Goal: Task Accomplishment & Management: Complete application form

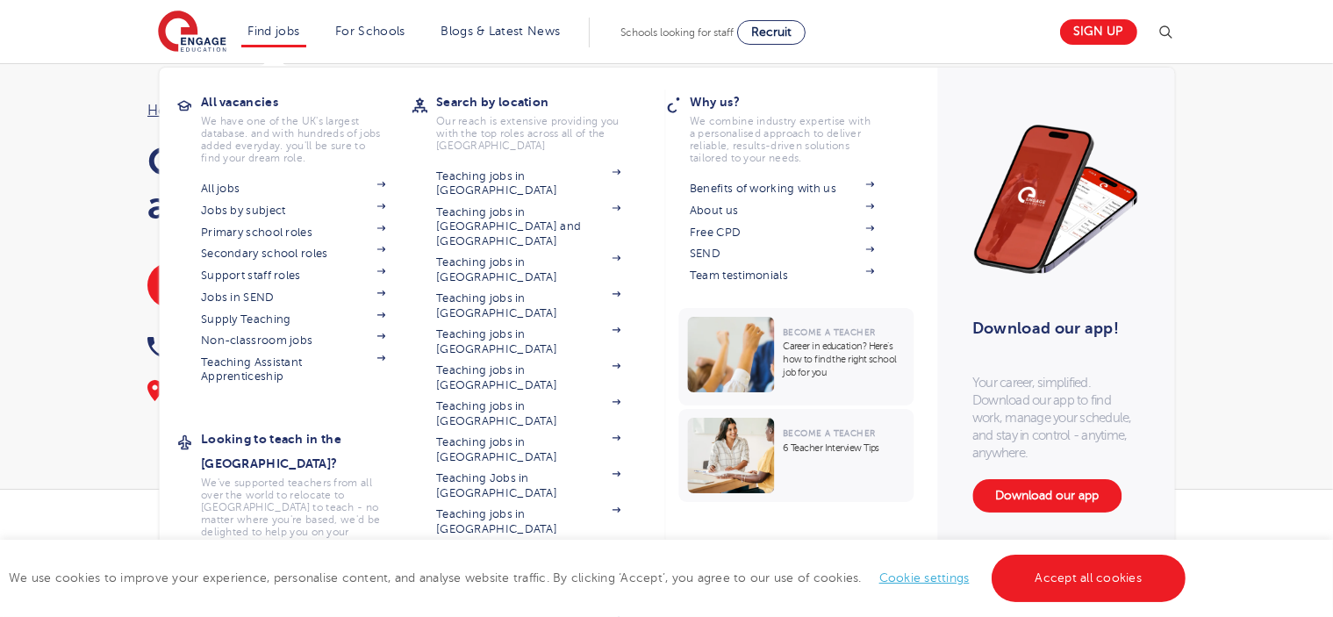
click at [504, 543] on link "Teaching jobs in [GEOGRAPHIC_DATA]" at bounding box center [528, 557] width 184 height 29
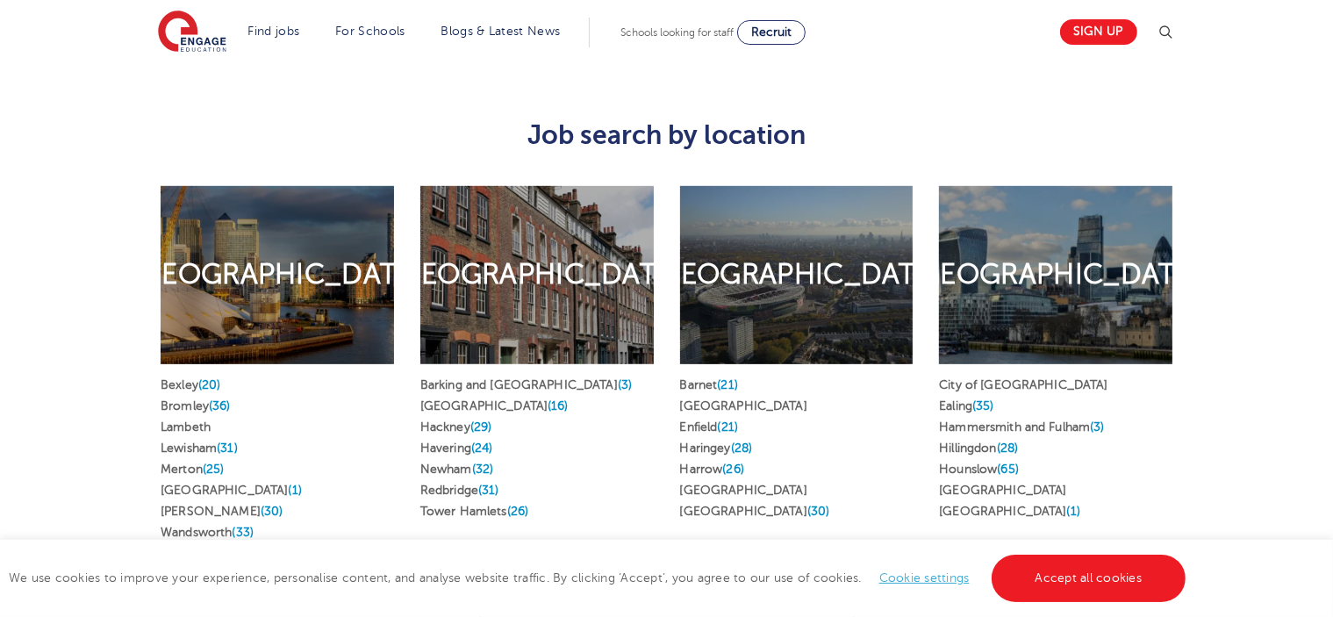
scroll to position [860, 0]
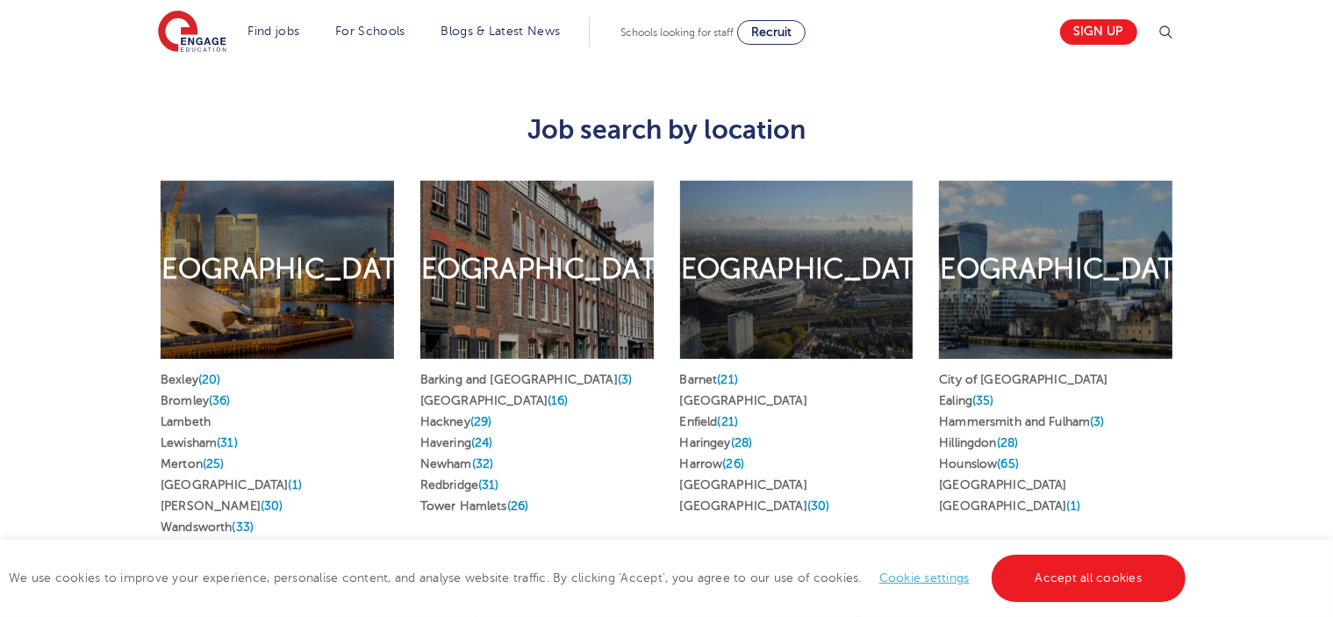
click at [527, 265] on h2 "[GEOGRAPHIC_DATA]" at bounding box center [537, 269] width 290 height 37
click at [517, 499] on span "(26)" at bounding box center [518, 505] width 22 height 13
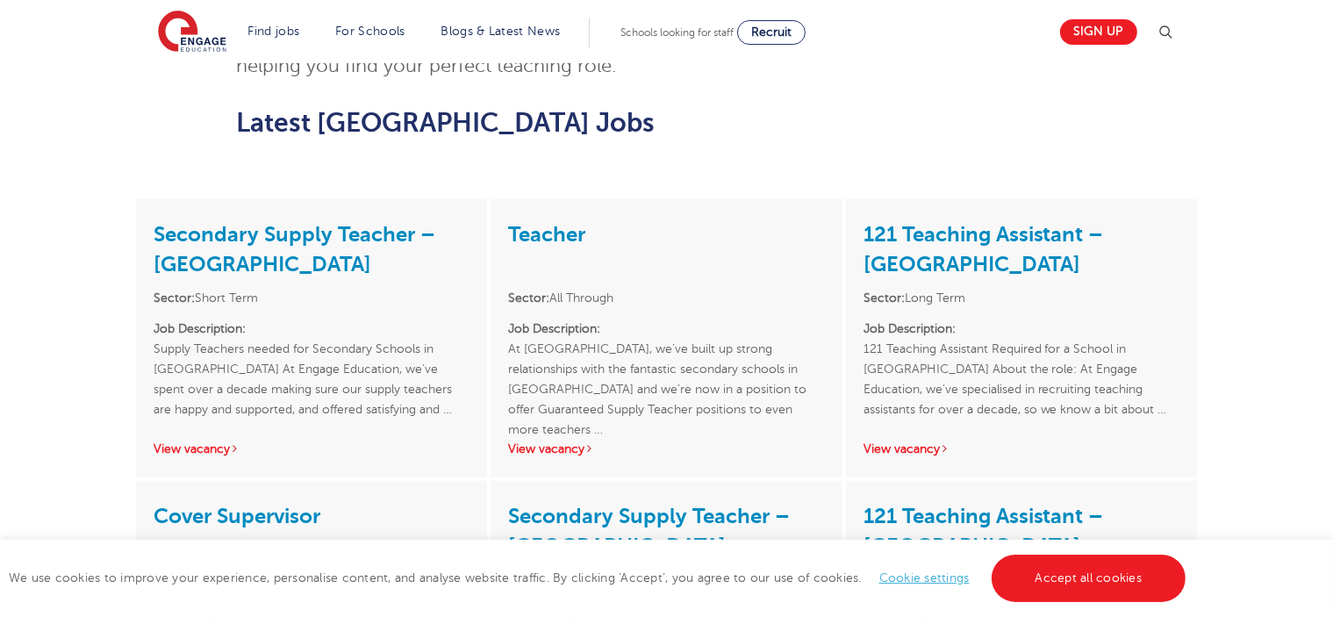
scroll to position [2001, 0]
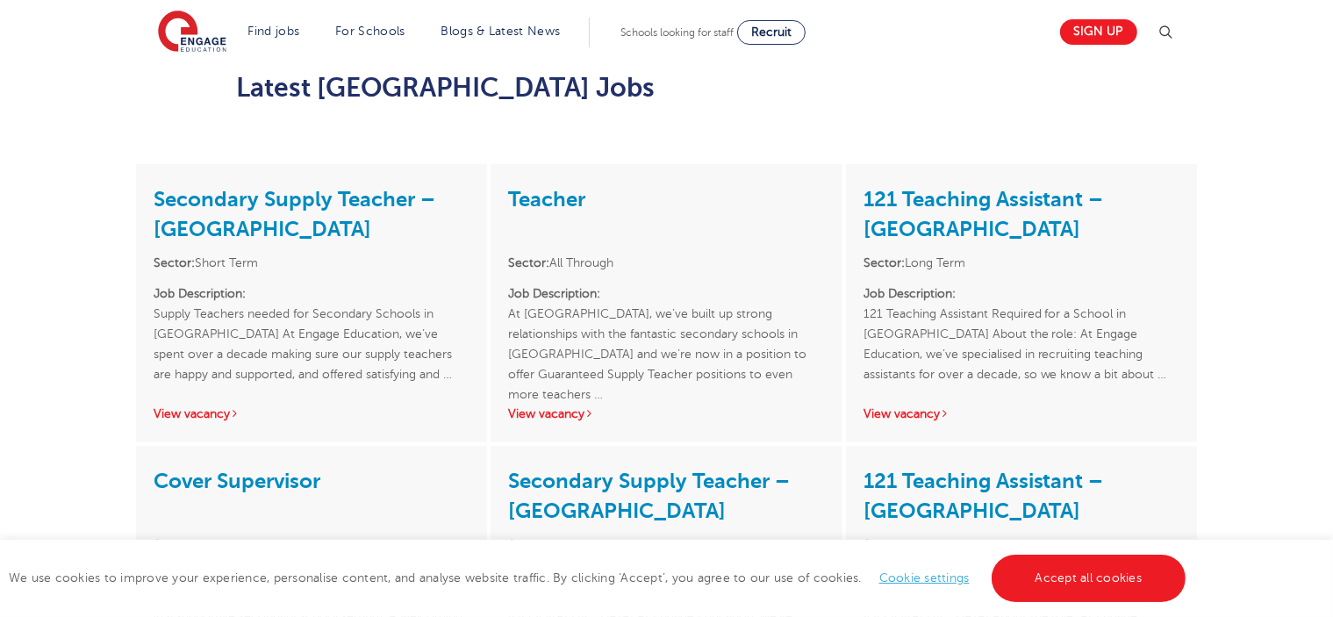
click at [198, 407] on link "View vacancy" at bounding box center [197, 413] width 86 height 13
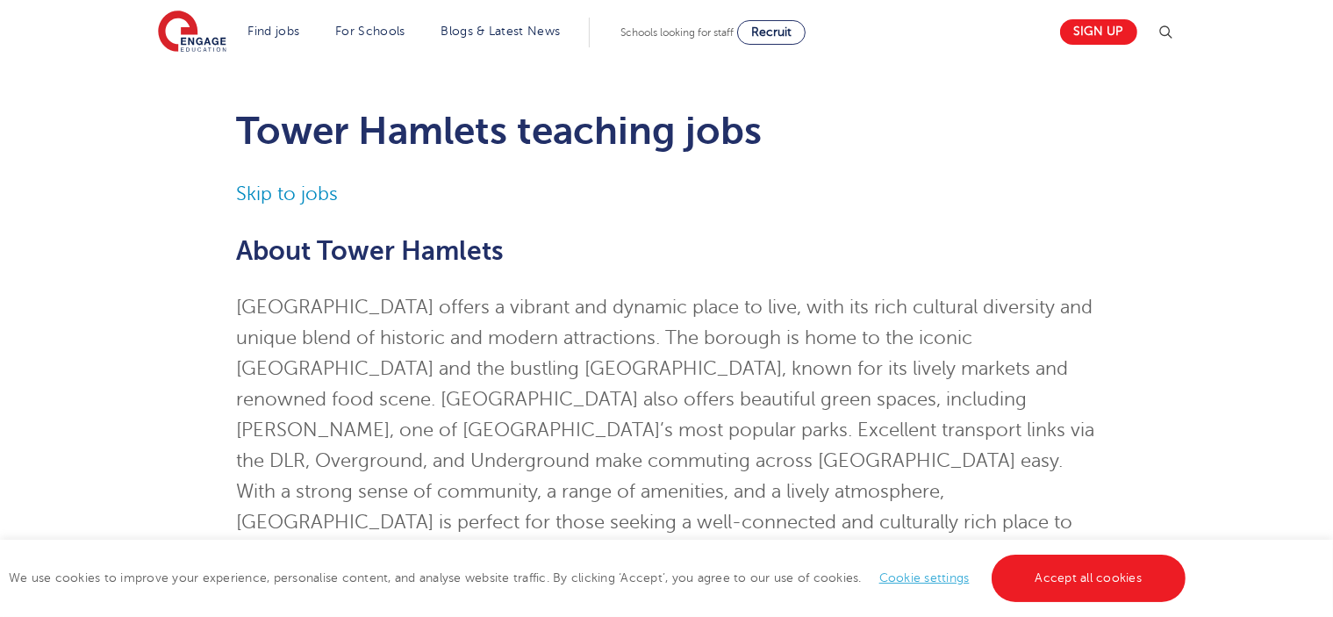
scroll to position [0, 0]
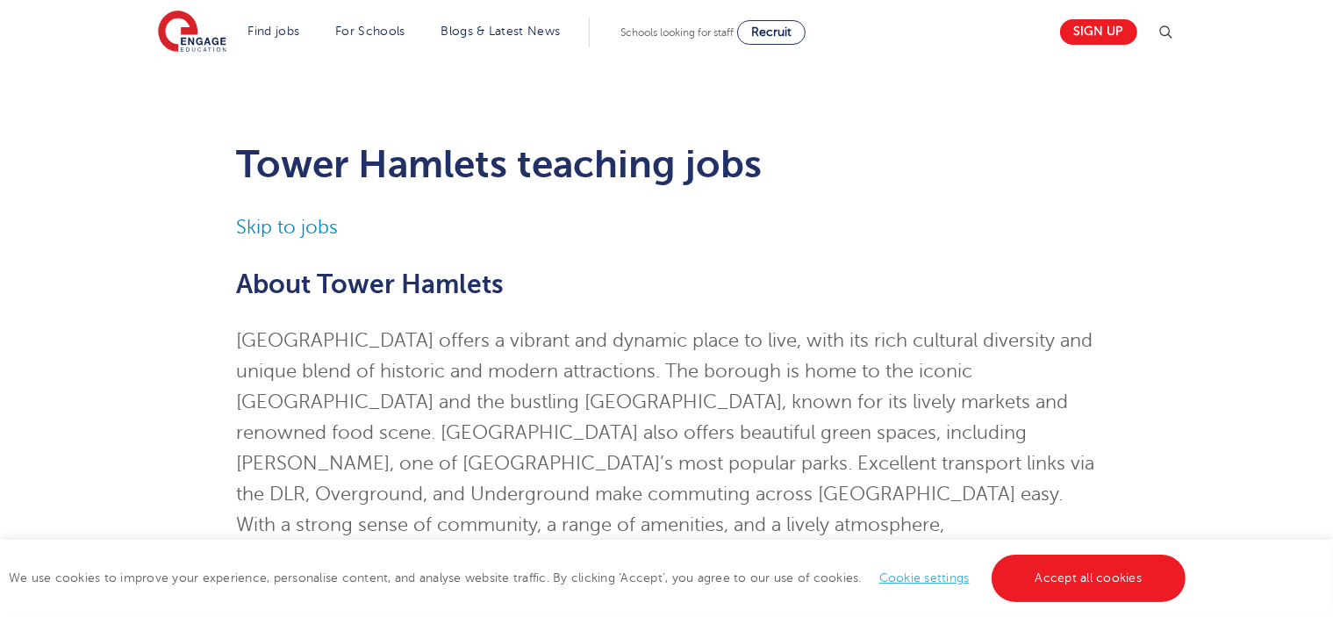
click at [1111, 36] on link "Sign up" at bounding box center [1098, 31] width 77 height 25
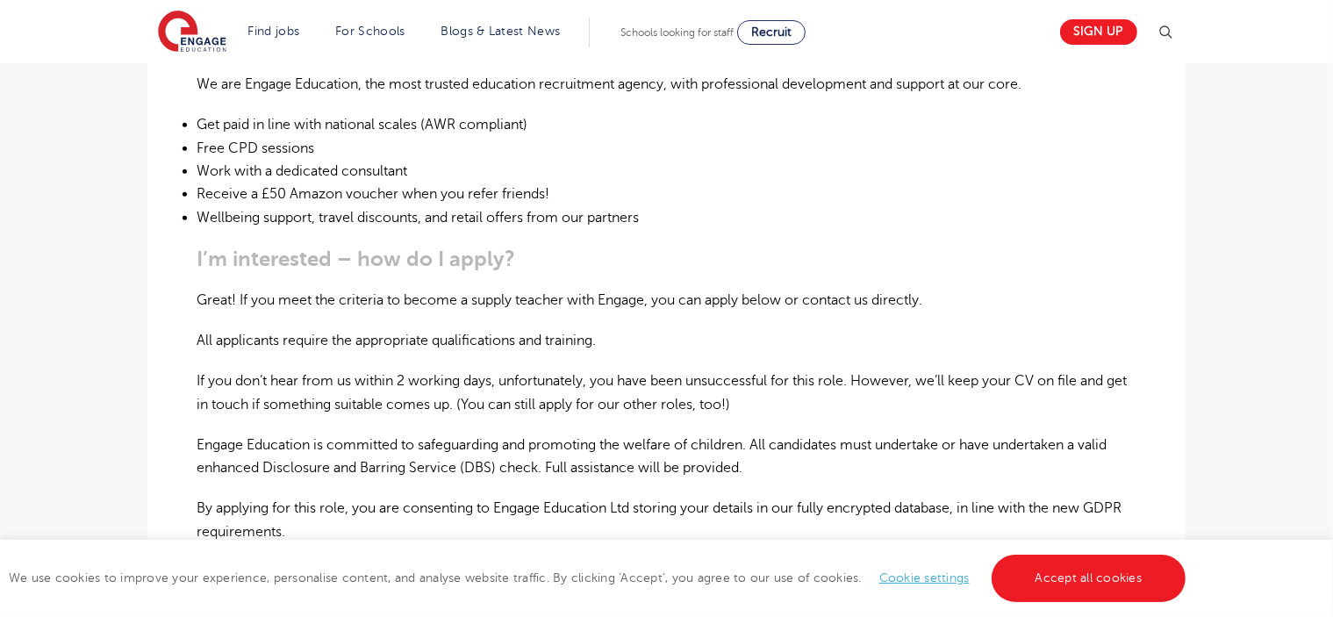
scroll to position [983, 0]
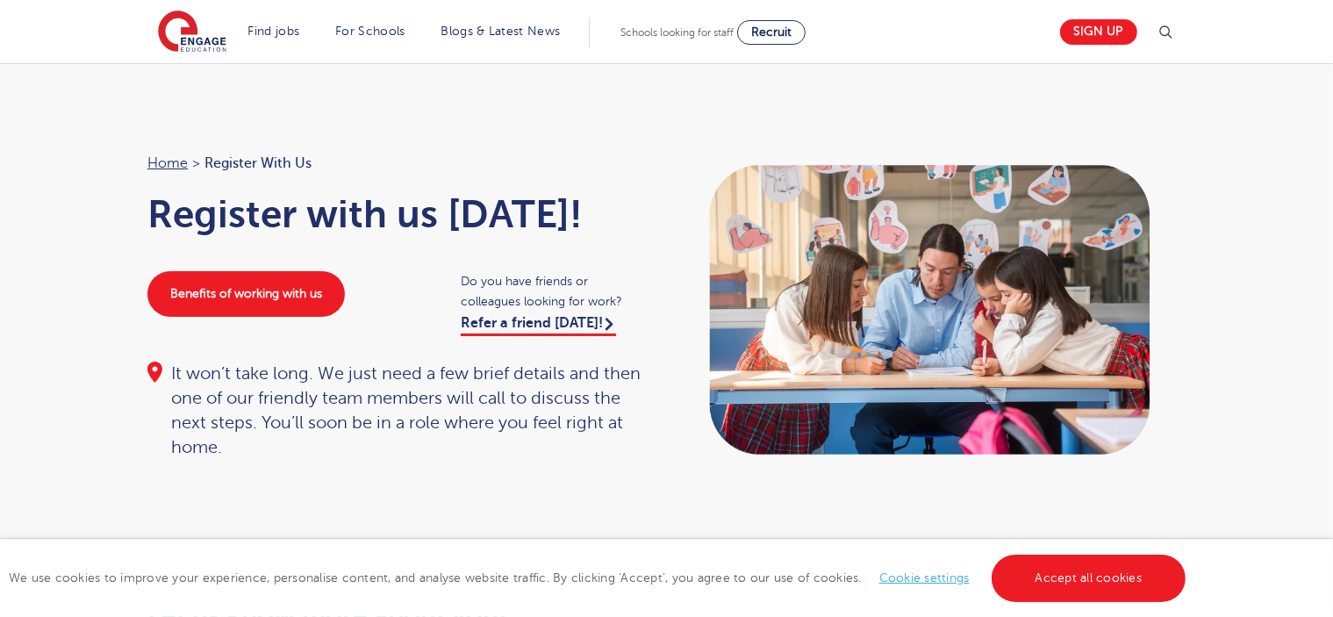
click at [68, 373] on div "Home > Register with us Register with us today! Benefits of working with us Do …" at bounding box center [666, 301] width 1333 height 476
click at [61, 235] on div "Home > Register with us Register with us today! Benefits of working with us Do …" at bounding box center [666, 301] width 1333 height 476
click at [562, 94] on div "Home > Register with us Register with us today! Benefits of working with us Do …" at bounding box center [666, 301] width 1333 height 476
click at [711, 106] on div "Home > Register with us Register with us today! Benefits of working with us Do …" at bounding box center [666, 301] width 1333 height 476
click at [215, 34] on img at bounding box center [192, 33] width 68 height 44
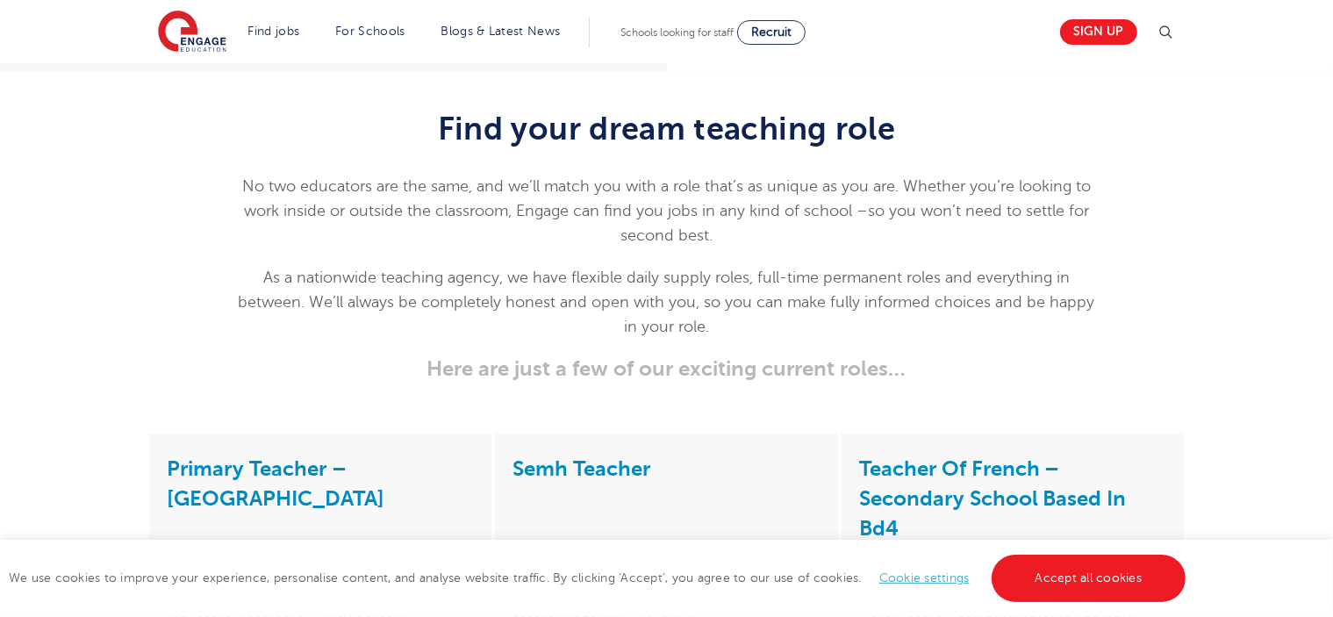
scroll to position [2177, 0]
click at [1089, 574] on link "Accept all cookies" at bounding box center [1089, 578] width 195 height 47
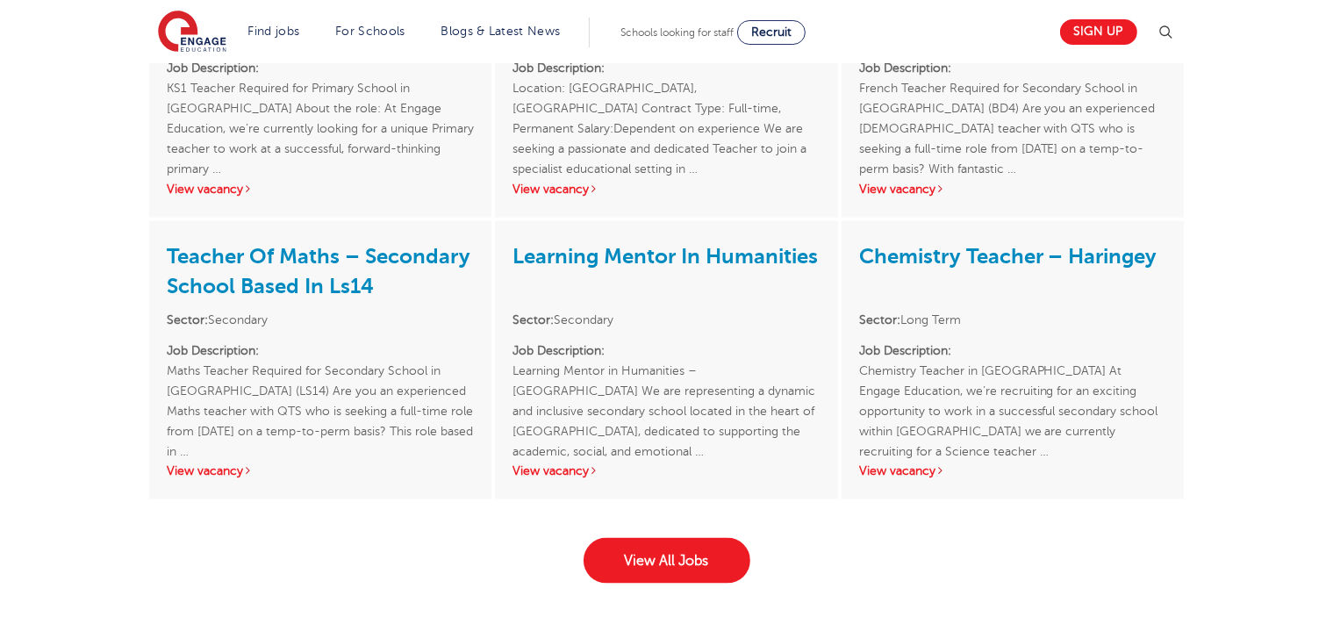
scroll to position [2704, 0]
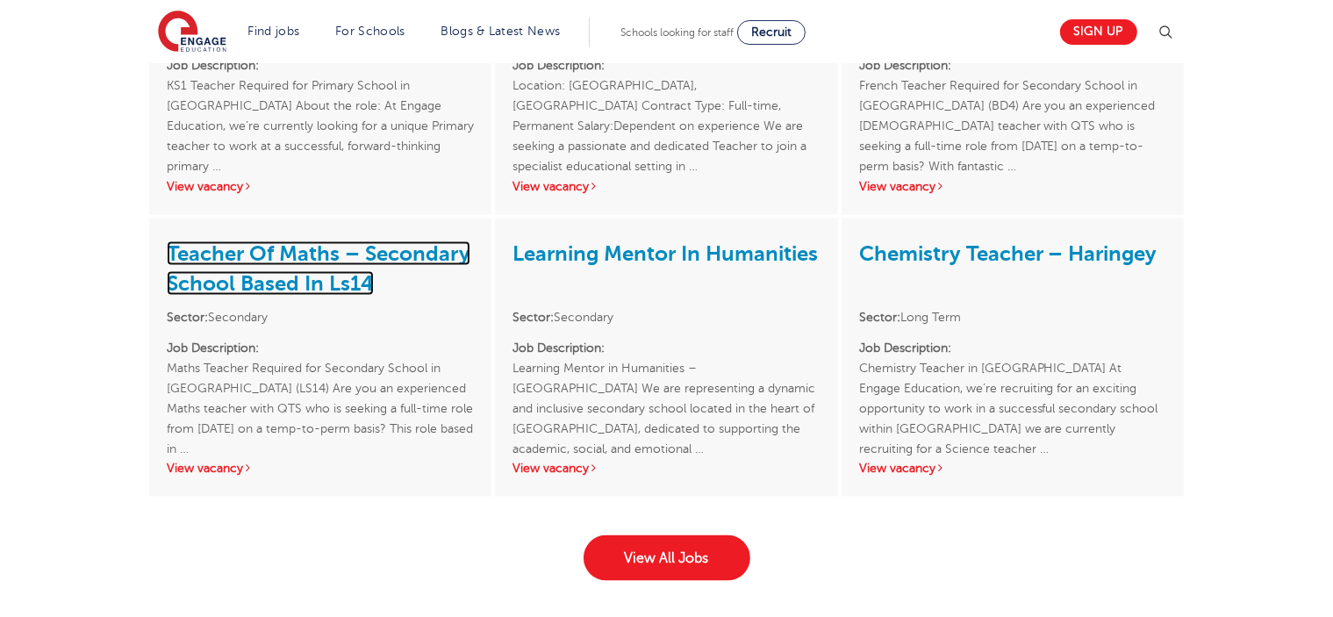
click at [290, 284] on link "Teacher Of Maths – Secondary School Based In Ls14" at bounding box center [319, 268] width 304 height 54
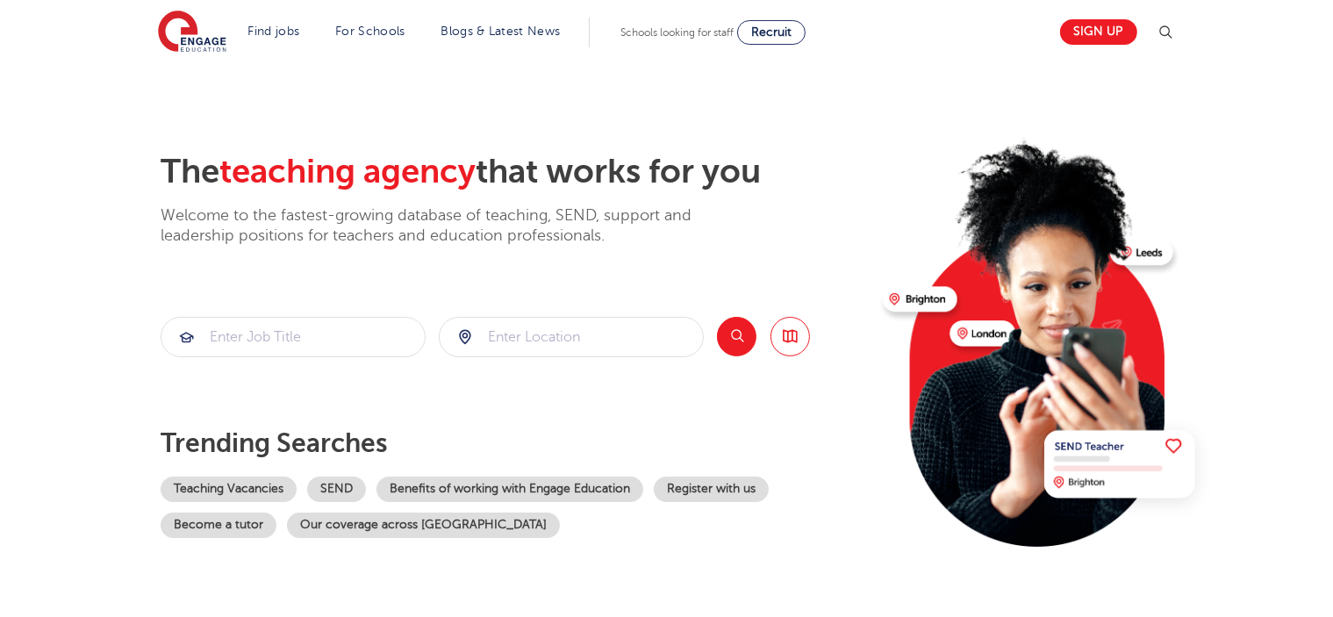
scroll to position [0, 0]
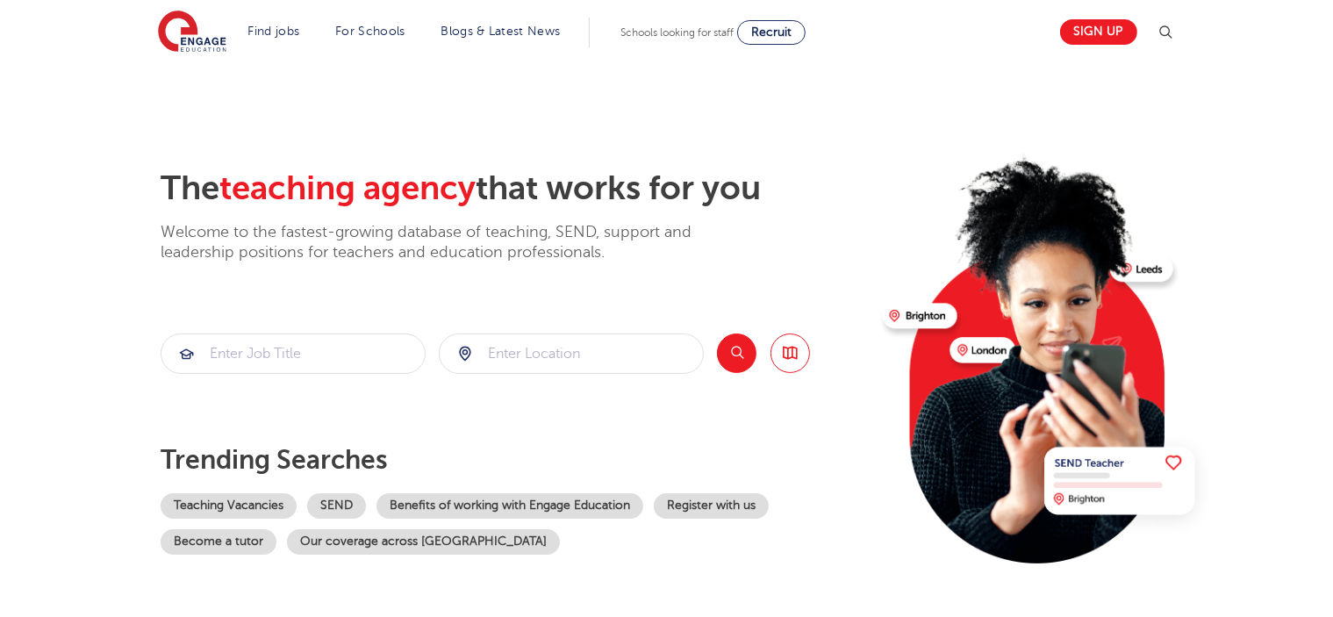
click at [538, 104] on section "The teaching agency that works for you Welcome to the fastest-growing database …" at bounding box center [666, 352] width 1333 height 579
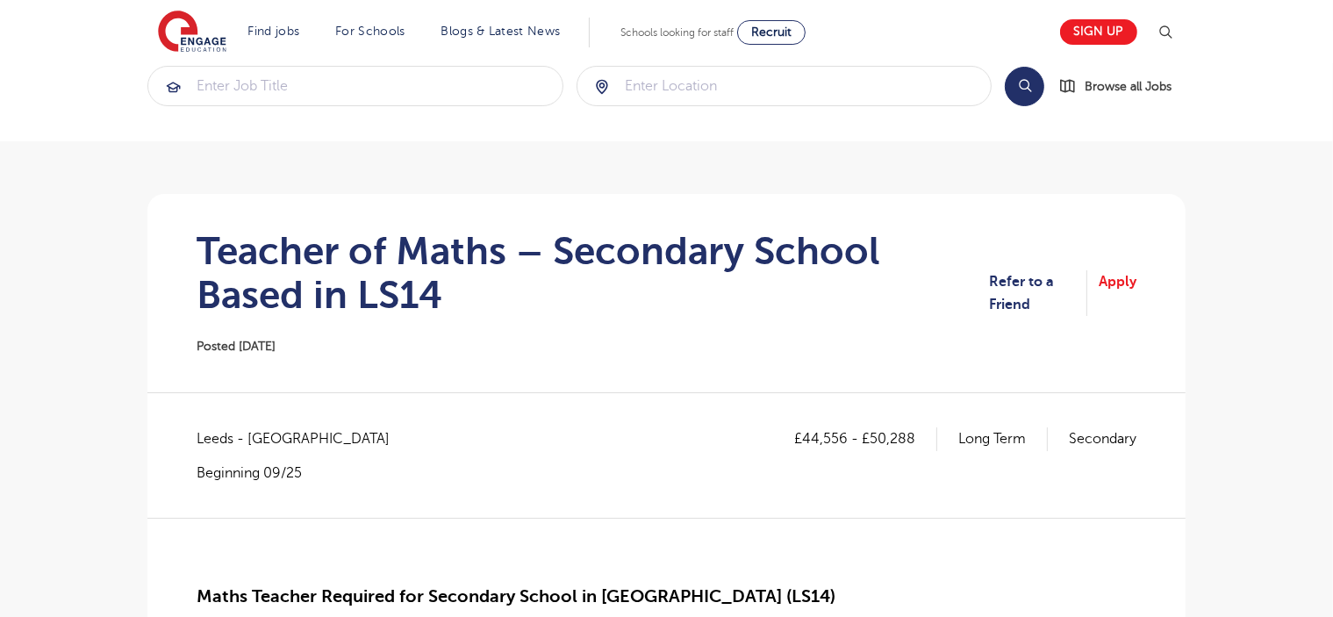
scroll to position [35, 0]
